Goal: Check status: Check status

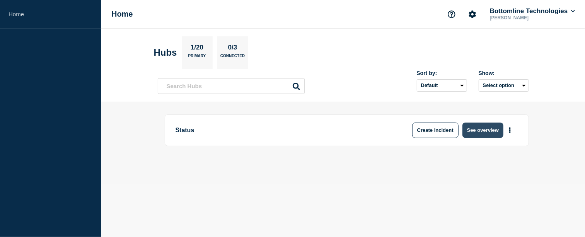
click at [487, 129] on button "See overview" at bounding box center [482, 130] width 41 height 15
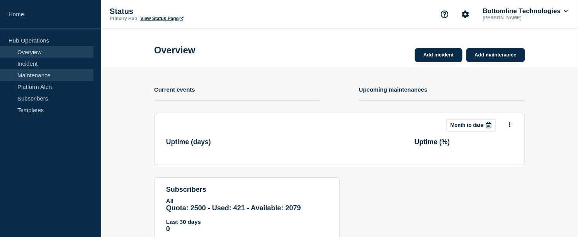
click at [45, 73] on link "Maintenance" at bounding box center [47, 75] width 94 height 12
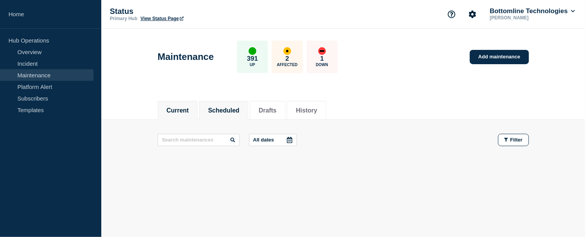
click at [223, 111] on button "Scheduled" at bounding box center [223, 110] width 31 height 7
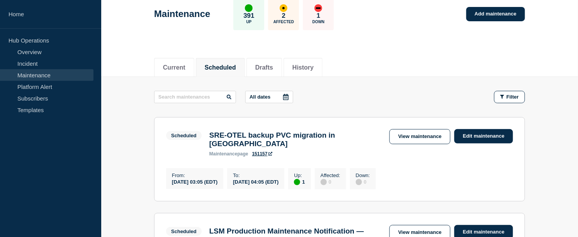
scroll to position [41, 0]
